Goal: Find specific page/section: Find specific page/section

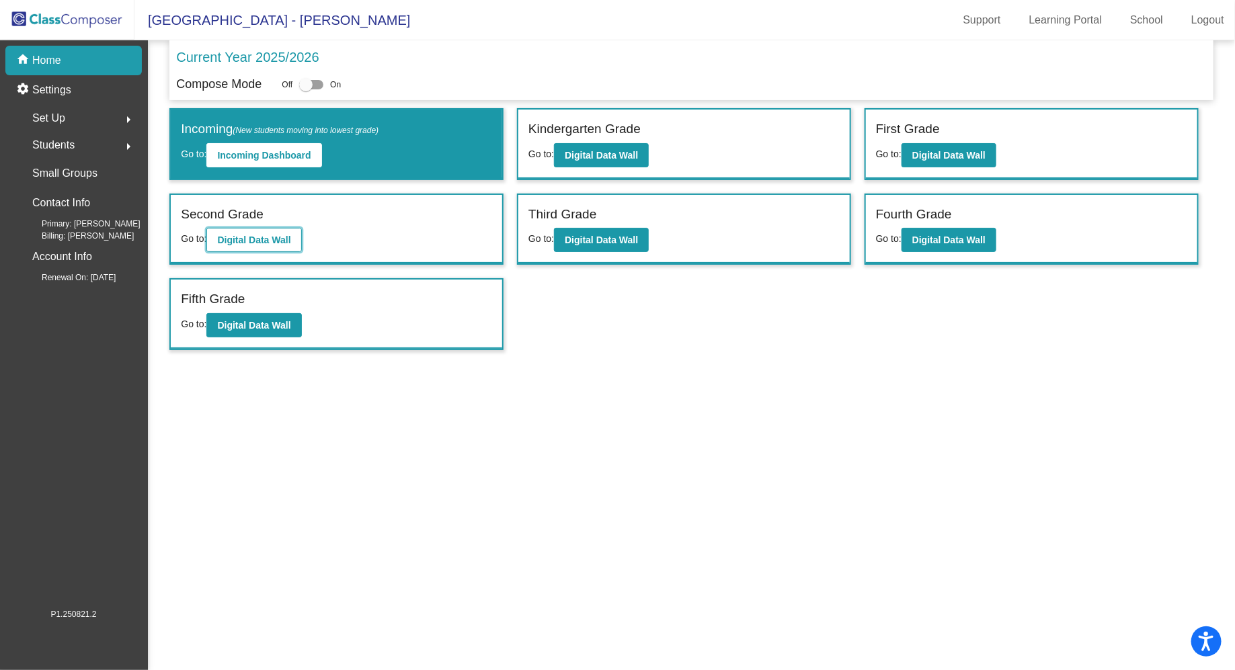
click at [286, 235] on b "Digital Data Wall" at bounding box center [253, 240] width 73 height 11
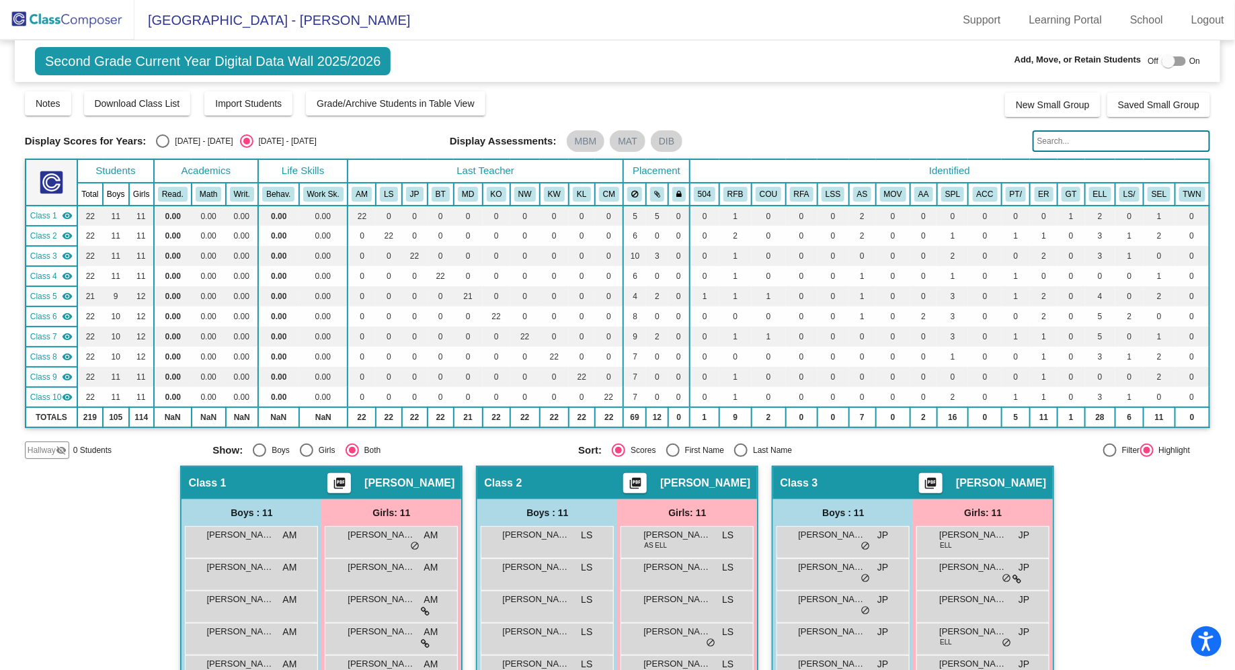
click at [1059, 139] on input "text" at bounding box center [1122, 141] width 178 height 22
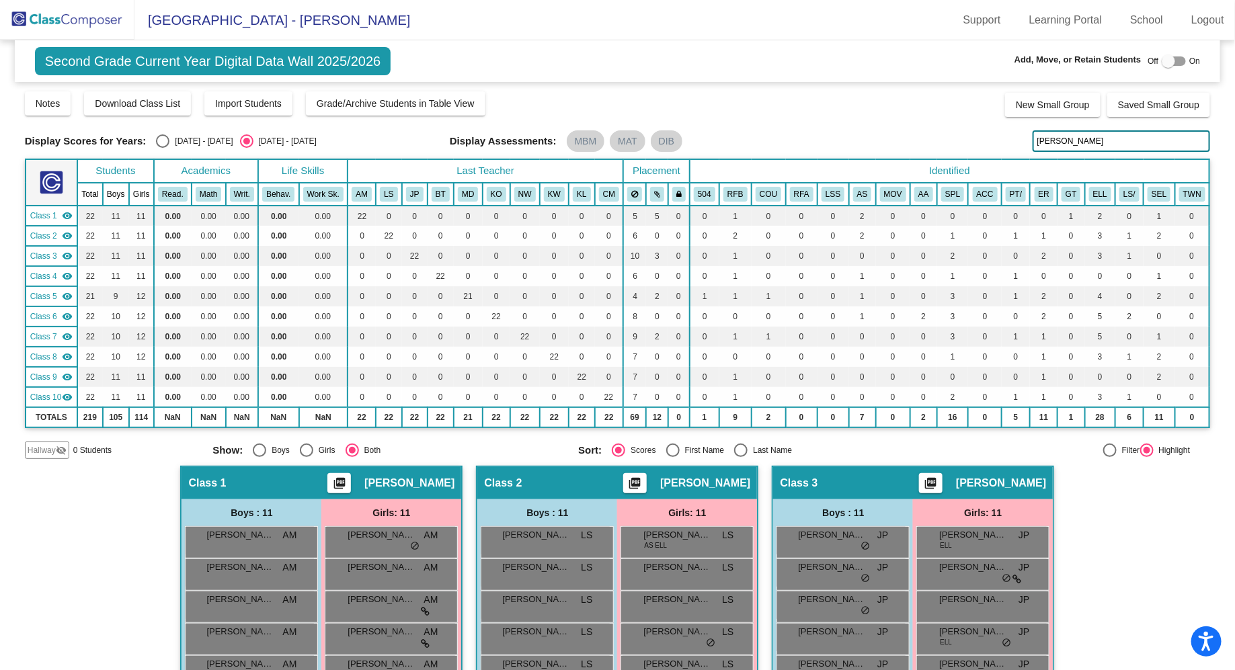
type input "[PERSON_NAME]"
drag, startPoint x: 1074, startPoint y: 134, endPoint x: 1021, endPoint y: 141, distance: 54.3
click at [1021, 141] on div "Display Scores for Years: [DATE] - [DATE] [DATE] - [DATE] Display Assessments: …" at bounding box center [618, 141] width 1186 height 22
drag, startPoint x: 1092, startPoint y: 141, endPoint x: 1013, endPoint y: 135, distance: 78.8
click at [1013, 135] on div "Display Scores for Years: [DATE] - [DATE] [DATE] - [DATE] Display Assessments: …" at bounding box center [618, 141] width 1186 height 22
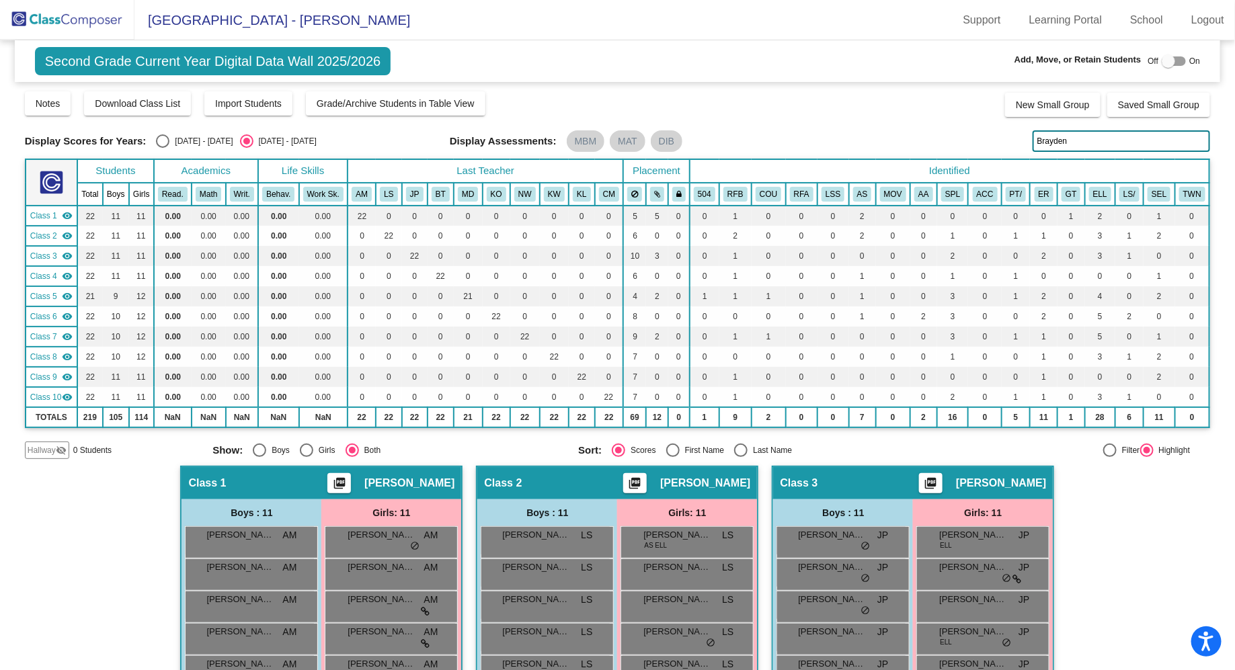
type input "Brayden"
drag, startPoint x: 1099, startPoint y: 142, endPoint x: 997, endPoint y: 142, distance: 102.2
click at [997, 142] on div "Display Scores for Years: [DATE] - [DATE] [DATE] - [DATE] Display Assessments: …" at bounding box center [618, 141] width 1186 height 22
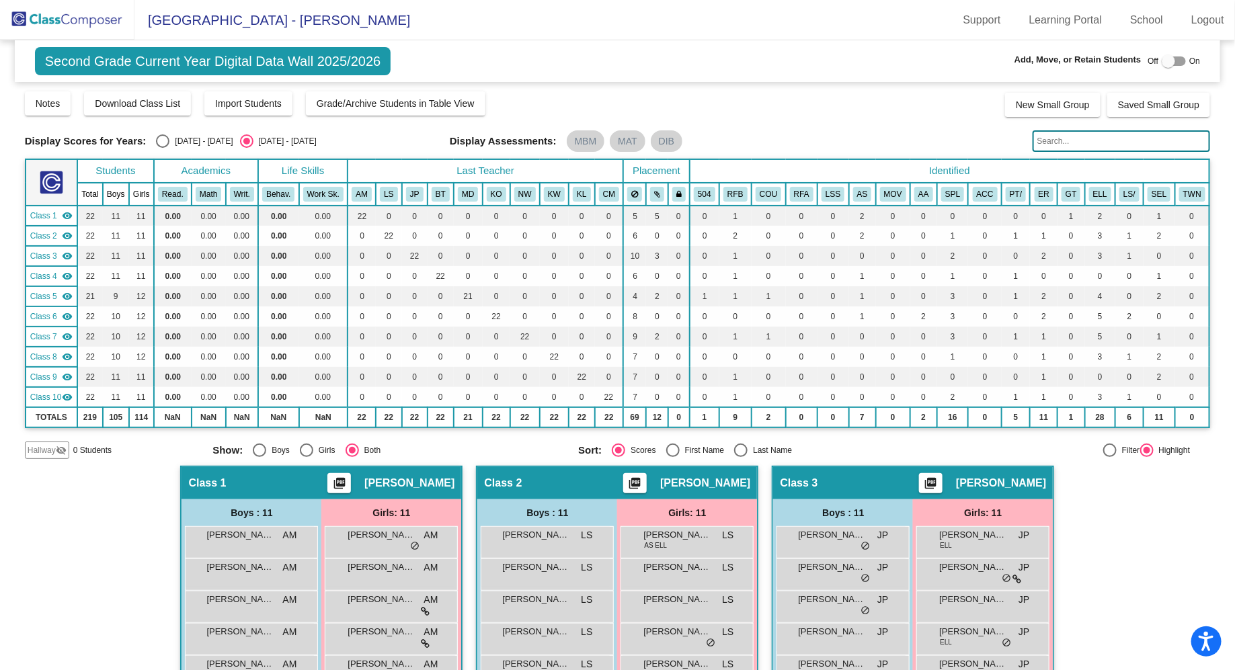
click at [1092, 140] on input "text" at bounding box center [1122, 141] width 178 height 22
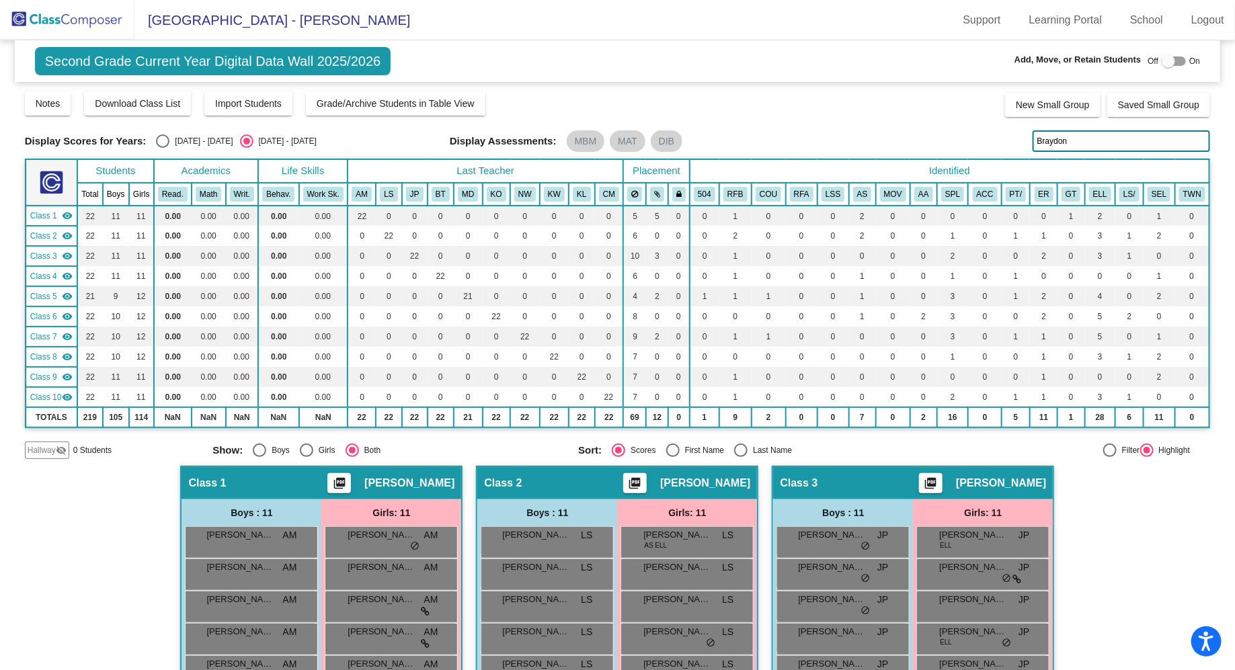
type input "Braydon"
click at [1175, 64] on div at bounding box center [1174, 60] width 24 height 9
checkbox input "true"
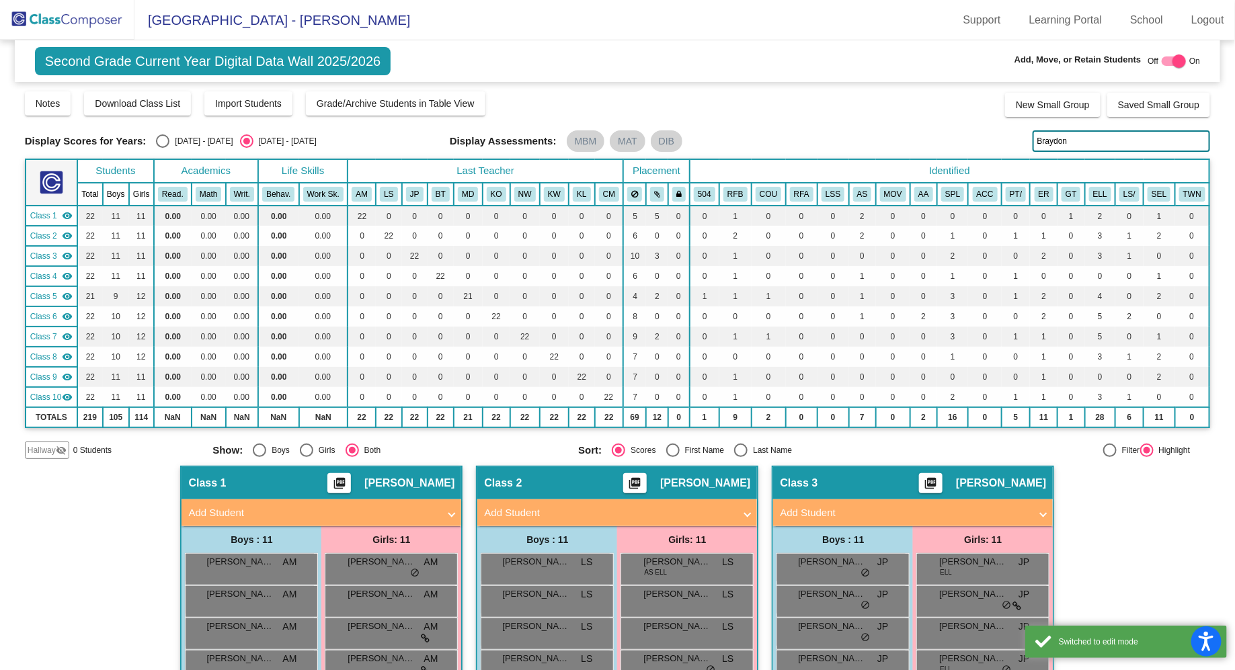
click at [1075, 143] on input "Braydon" at bounding box center [1122, 141] width 178 height 22
drag, startPoint x: 1086, startPoint y: 145, endPoint x: 1022, endPoint y: 144, distance: 63.9
click at [1024, 145] on div "Display Scores for Years: [DATE] - [DATE] [DATE] - [DATE] Display Assessments: …" at bounding box center [618, 141] width 1186 height 22
